Goal: Find specific page/section: Find specific page/section

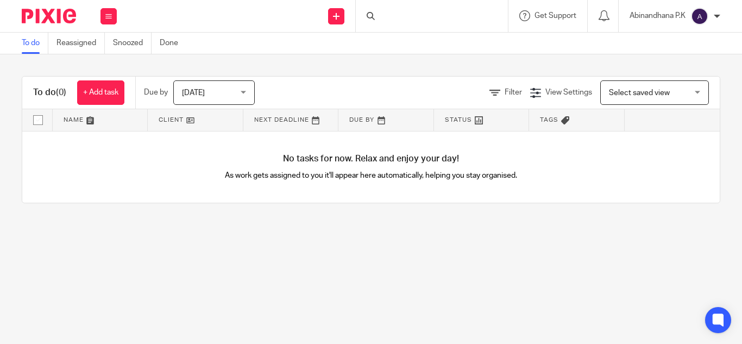
click at [399, 22] on div at bounding box center [432, 16] width 152 height 32
click at [427, 22] on input "Search" at bounding box center [426, 18] width 98 height 10
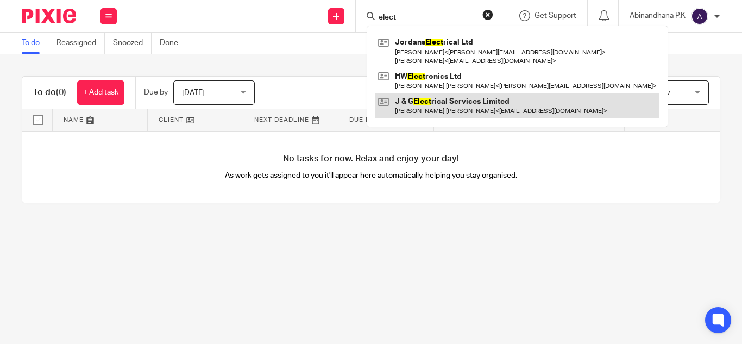
type input "elect"
click at [430, 102] on link at bounding box center [517, 105] width 284 height 25
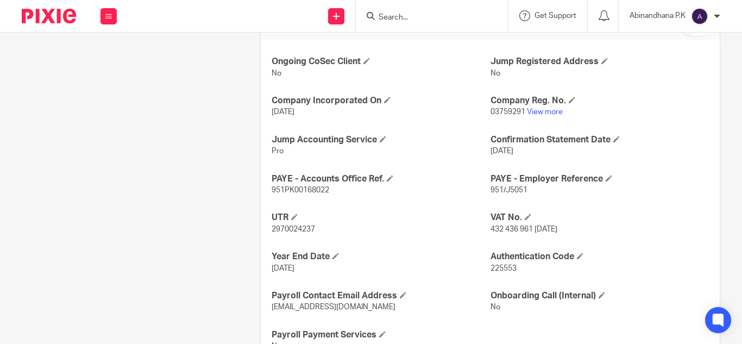
scroll to position [404, 0]
